Goal: Information Seeking & Learning: Learn about a topic

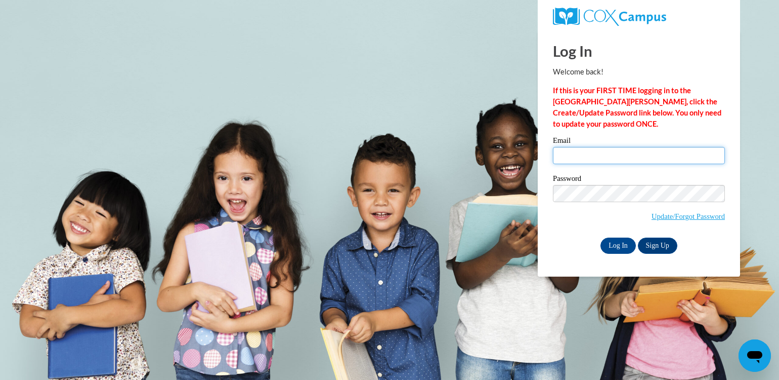
click at [589, 152] on input "Email" at bounding box center [639, 155] width 172 height 17
type input "twebb@milfordisd.org"
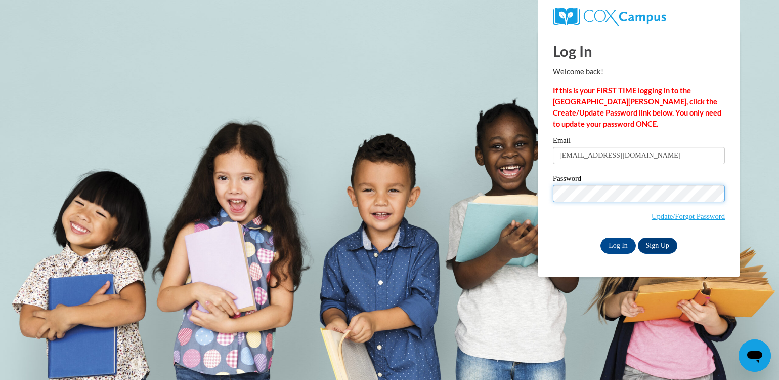
click at [601, 237] on input "Log In" at bounding box center [618, 245] width 35 height 16
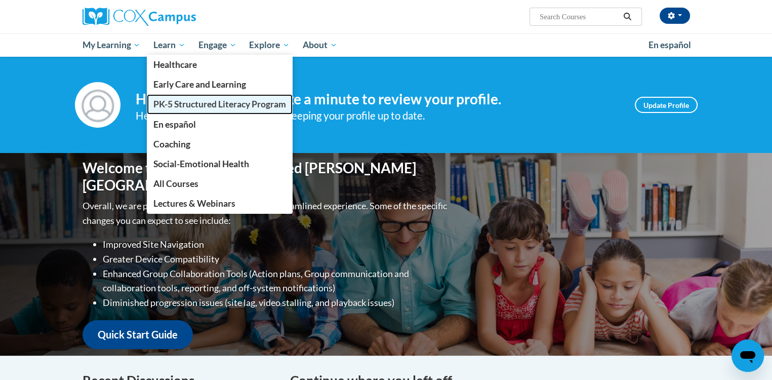
click at [180, 101] on span "PK-5 Structured Literacy Program" at bounding box center [219, 104] width 133 height 11
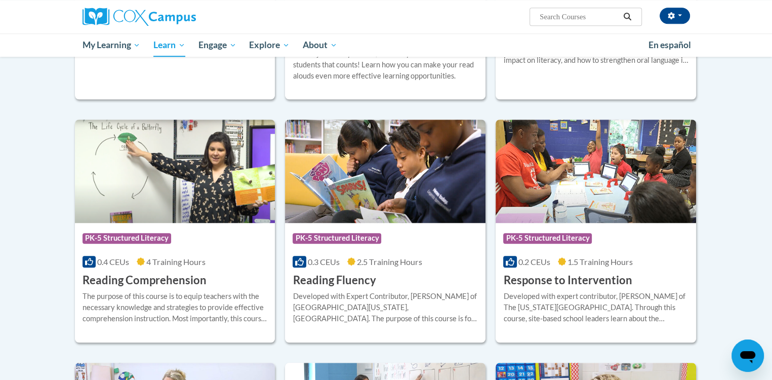
scroll to position [810, 0]
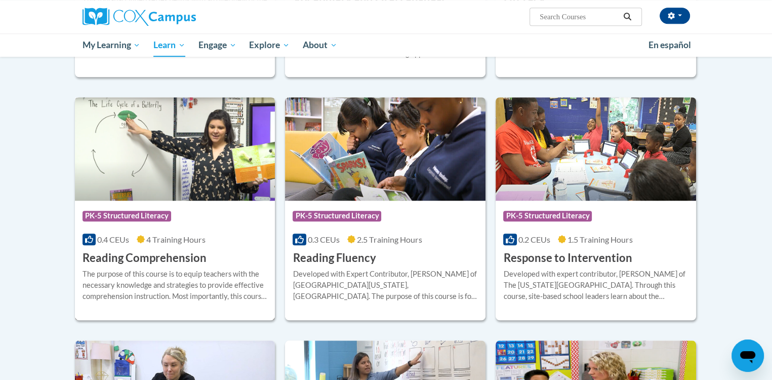
click at [144, 215] on span "PK-5 Structured Literacy" at bounding box center [126, 216] width 89 height 10
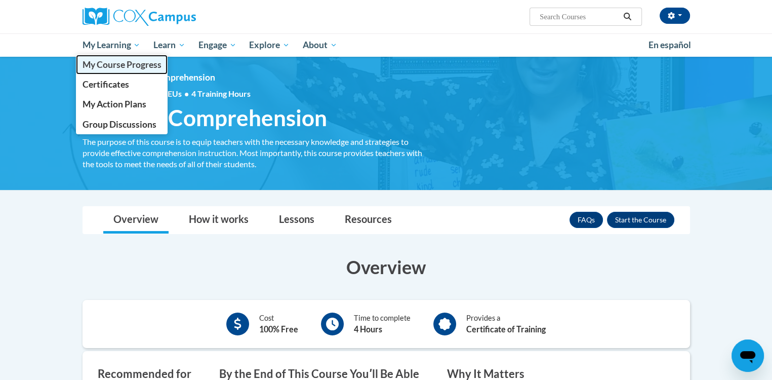
click at [115, 71] on link "My Course Progress" at bounding box center [122, 65] width 92 height 20
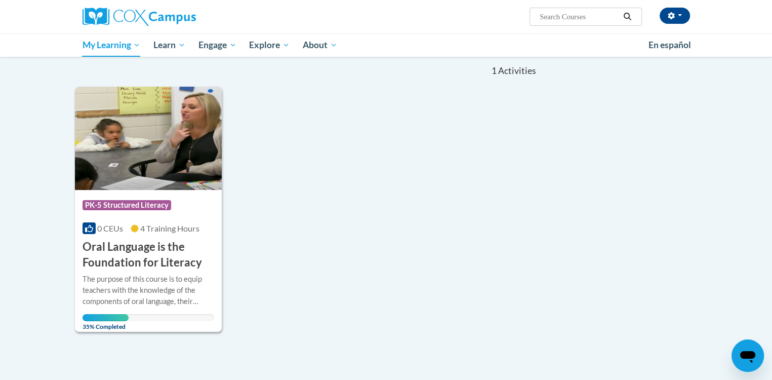
scroll to position [101, 0]
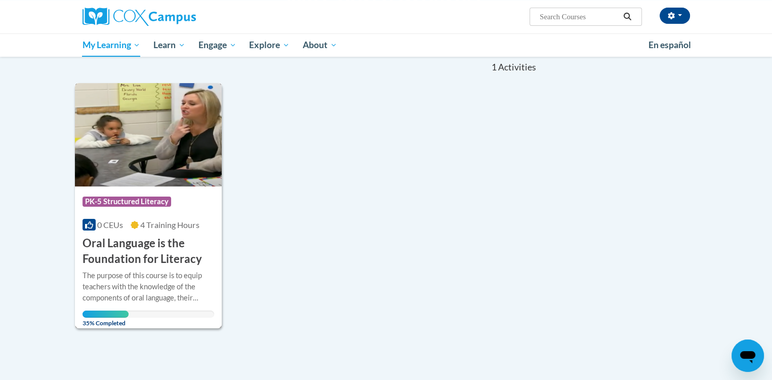
click at [161, 148] on img at bounding box center [148, 134] width 147 height 103
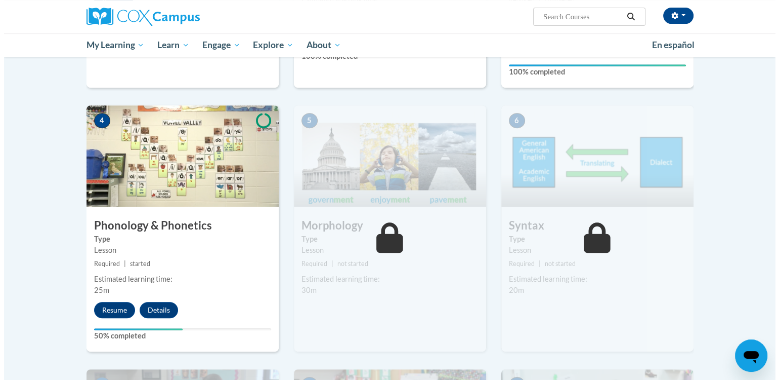
scroll to position [455, 0]
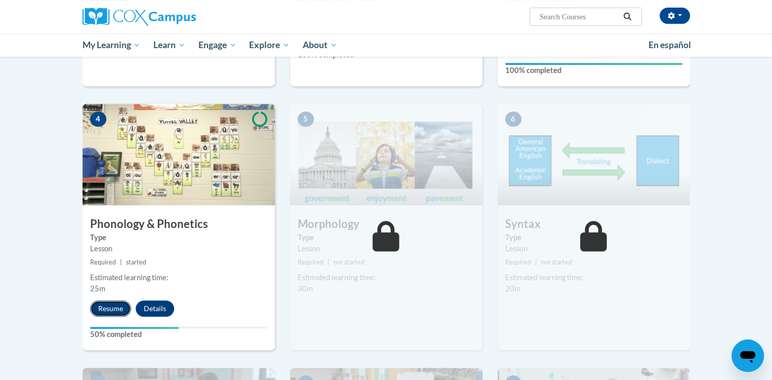
click at [108, 311] on button "Resume" at bounding box center [110, 308] width 41 height 16
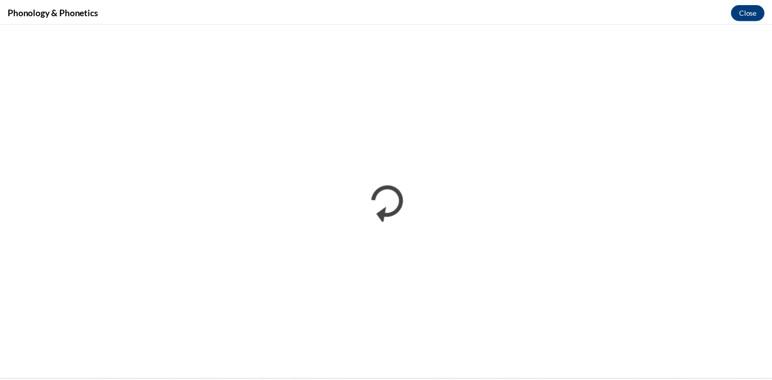
scroll to position [0, 0]
click at [757, 12] on button "Close" at bounding box center [755, 11] width 34 height 16
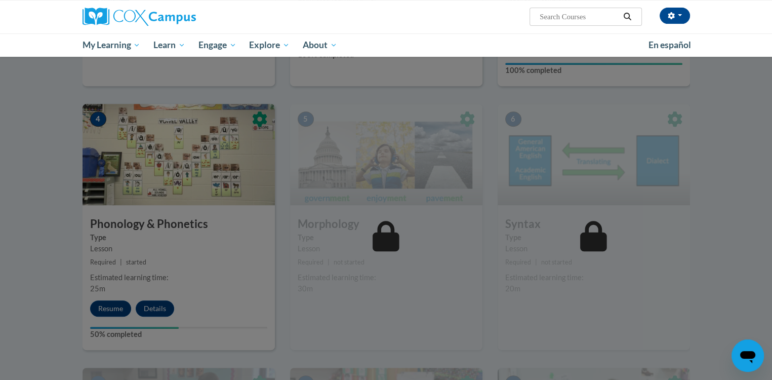
click at [57, 263] on div at bounding box center [386, 190] width 772 height 380
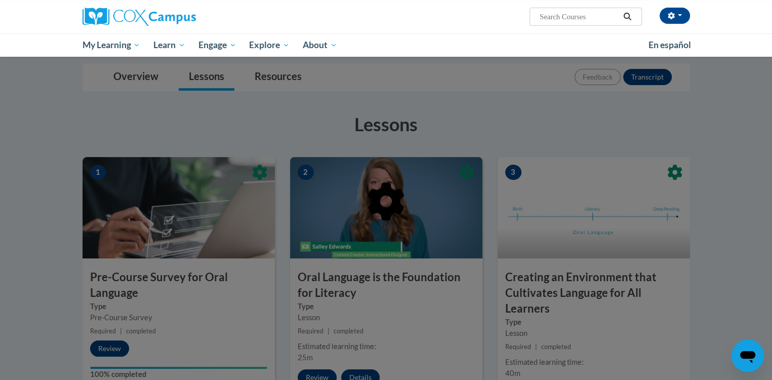
scroll to position [152, 0]
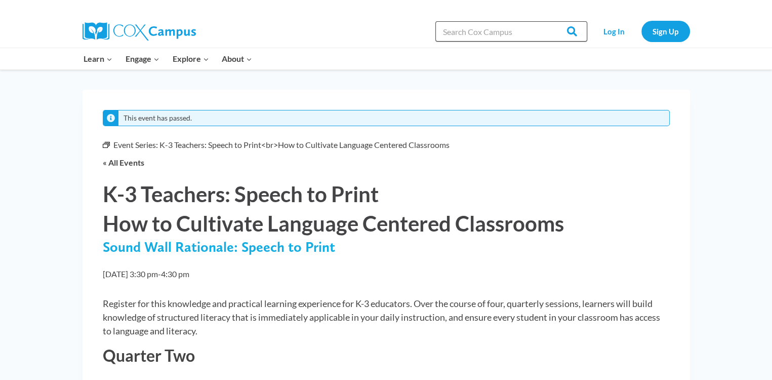
click at [487, 32] on input "Search in [URL][DOMAIN_NAME]" at bounding box center [511, 31] width 152 height 20
type input "speech wall"
click at [548, 21] on input "Search" at bounding box center [567, 31] width 39 height 20
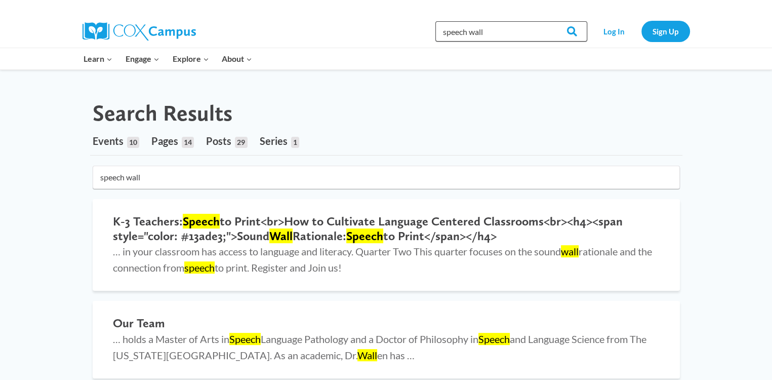
drag, startPoint x: 0, startPoint y: 0, endPoint x: 453, endPoint y: 35, distance: 454.9
click at [453, 35] on input "speech wall" at bounding box center [511, 31] width 152 height 20
type input "s"
type input "sound wall"
click at [548, 21] on input "Search" at bounding box center [567, 31] width 39 height 20
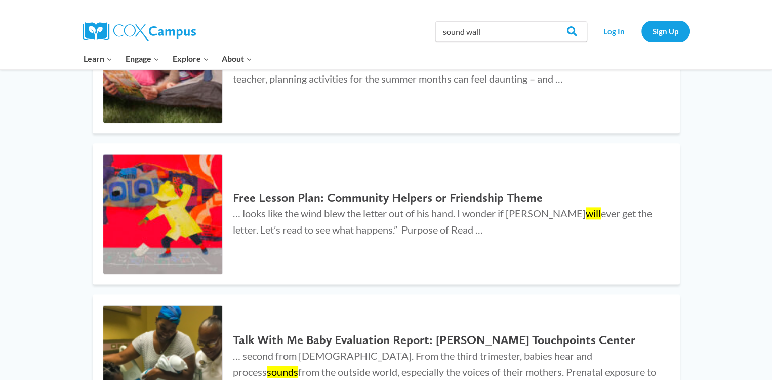
scroll to position [1265, 0]
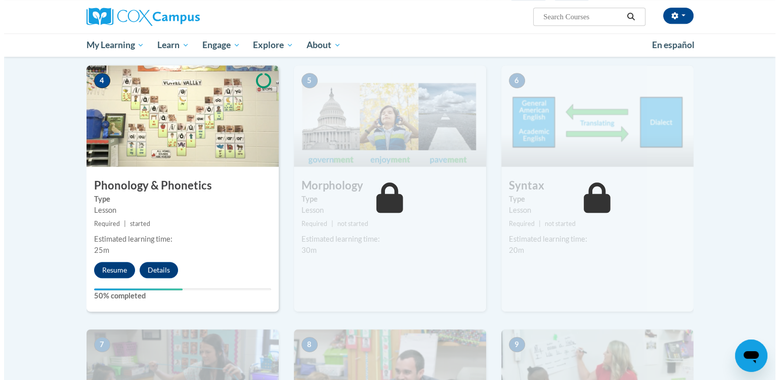
scroll to position [506, 0]
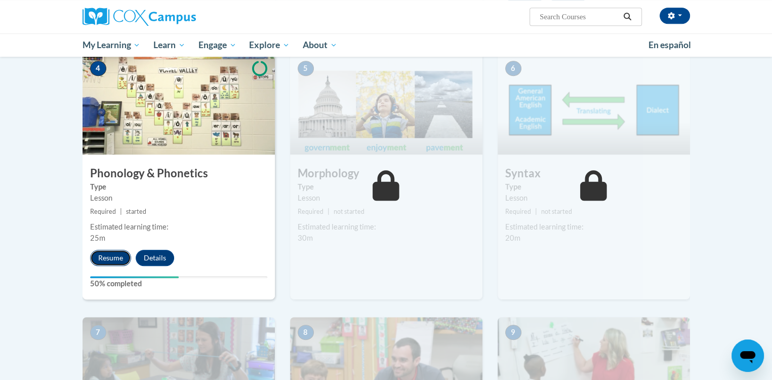
click at [118, 255] on button "Resume" at bounding box center [110, 258] width 41 height 16
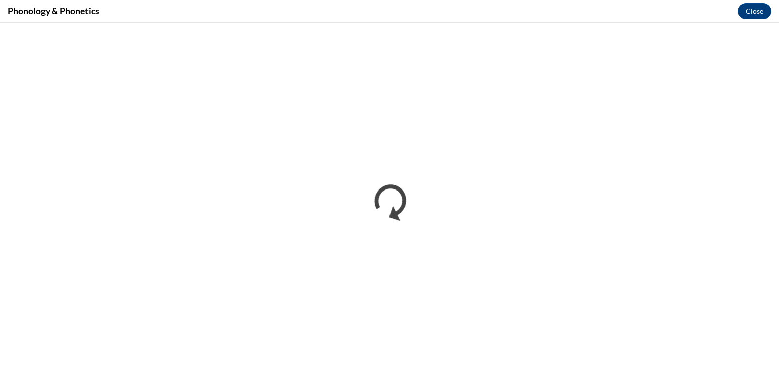
scroll to position [0, 0]
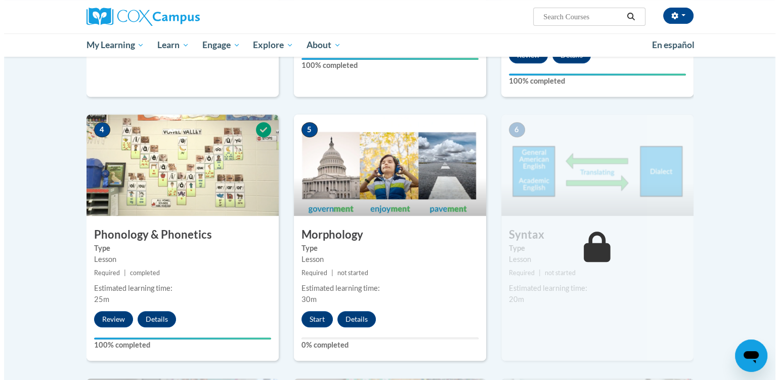
scroll to position [455, 0]
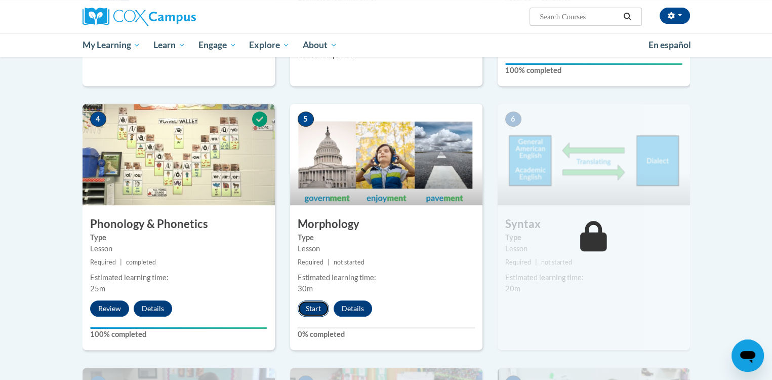
click at [310, 307] on button "Start" at bounding box center [313, 308] width 31 height 16
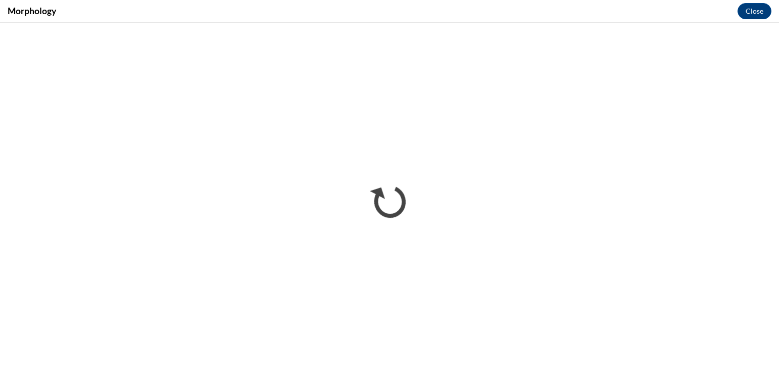
scroll to position [0, 0]
